Goal: Task Accomplishment & Management: Use online tool/utility

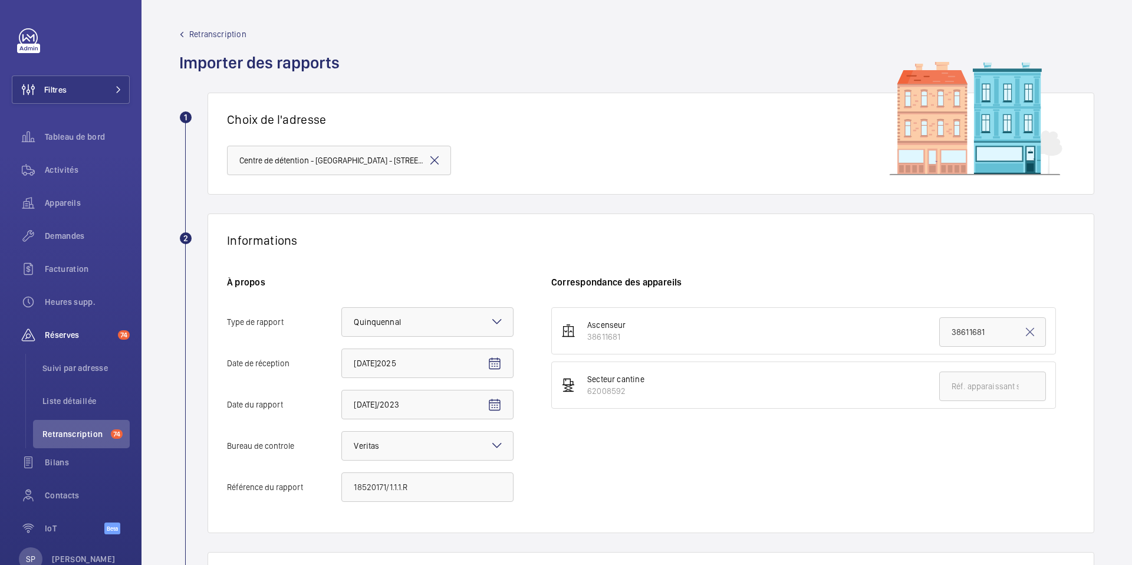
scroll to position [179, 0]
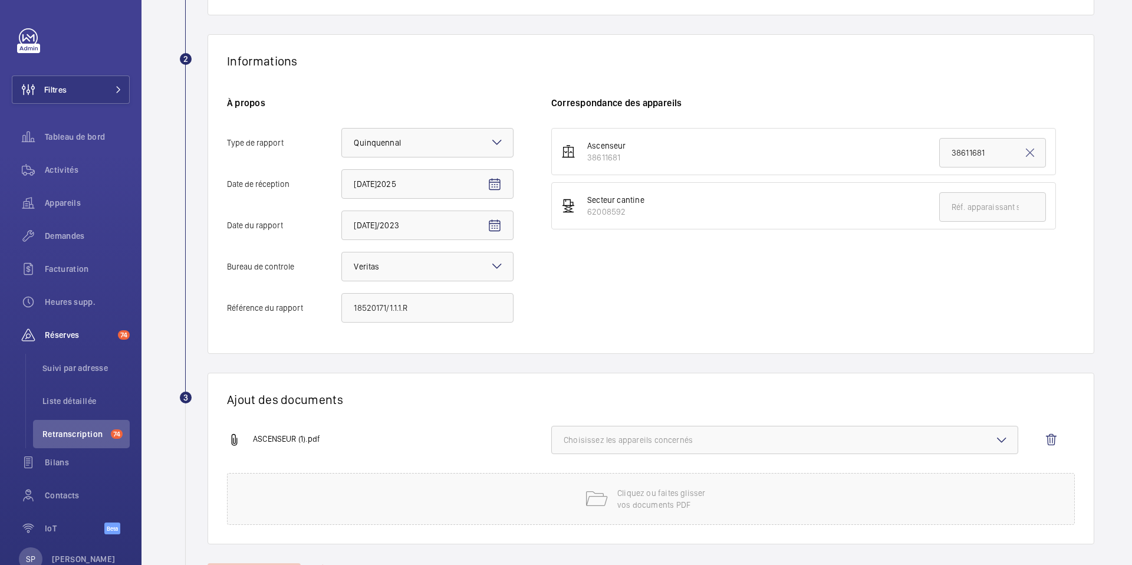
click at [628, 446] on button "Choisissez les appareils concernés" at bounding box center [784, 440] width 467 height 28
click at [612, 466] on label "38611681" at bounding box center [776, 477] width 448 height 28
click at [581, 466] on input "38611681" at bounding box center [569, 477] width 24 height 24
checkbox input "true"
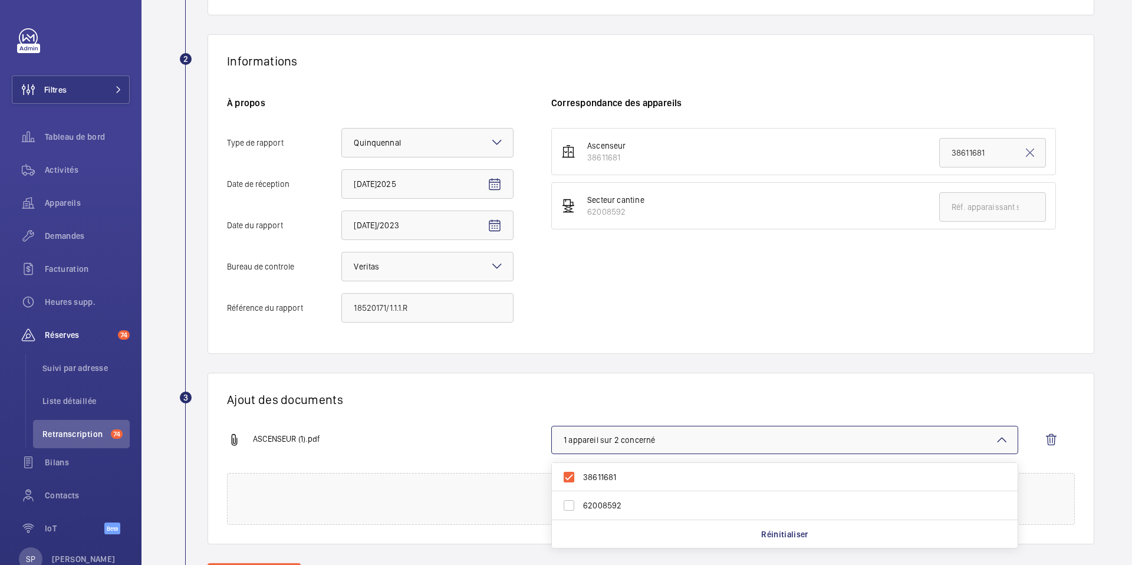
click at [593, 336] on div "Informations À propos Type de rapport Faites un choix × Quinquennal × Date de r…" at bounding box center [650, 193] width 886 height 319
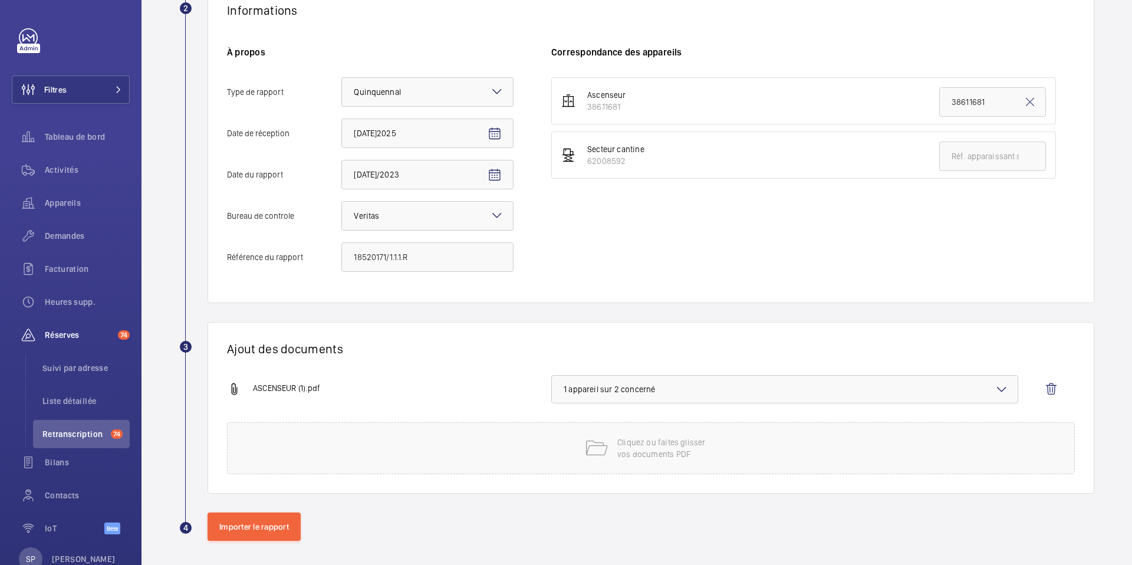
scroll to position [232, 0]
click at [246, 529] on button "Importer le rapport" at bounding box center [253, 524] width 93 height 28
